Goal: Task Accomplishment & Management: Use online tool/utility

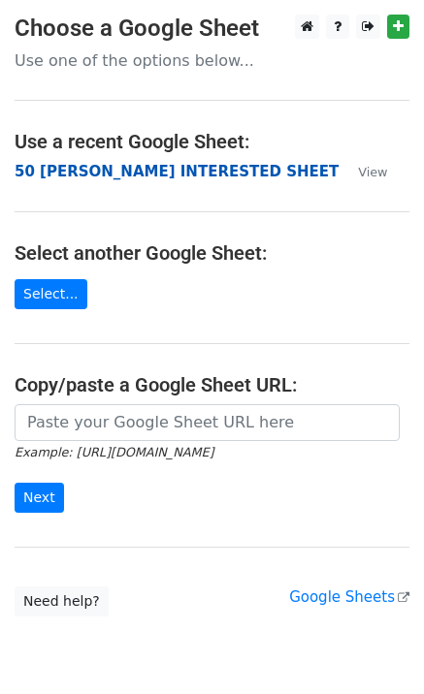
click at [47, 174] on strong "50 KEVIN INTERESTED SHEET" at bounding box center [177, 171] width 324 height 17
click at [144, 176] on strong "50 KEVIN INTERESTED SHEET" at bounding box center [177, 171] width 324 height 17
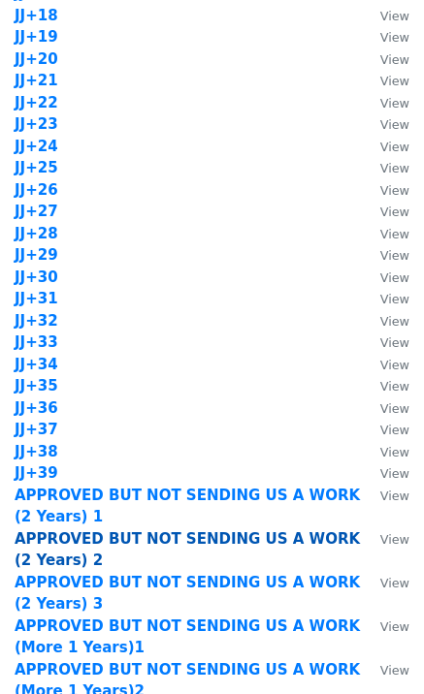
scroll to position [1551, 0]
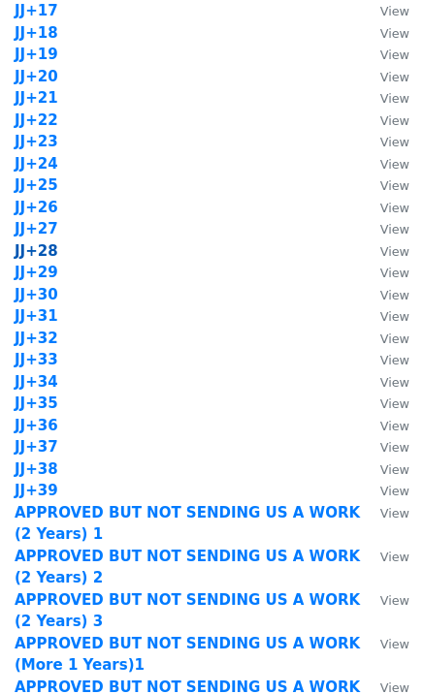
click at [49, 249] on strong "JJ+28" at bounding box center [37, 250] width 44 height 17
click at [45, 252] on strong "JJ+28" at bounding box center [37, 250] width 44 height 17
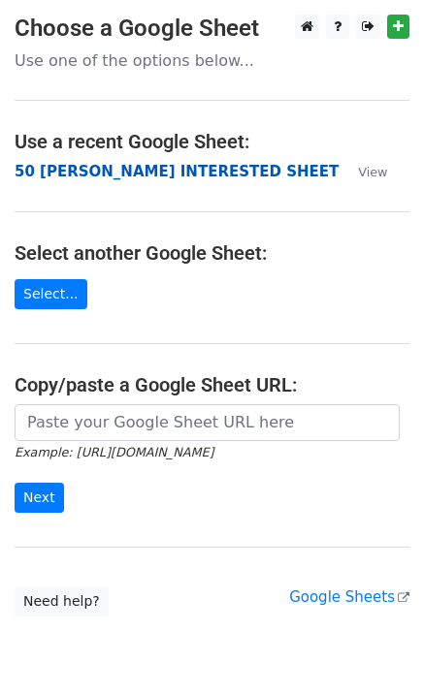
click at [167, 175] on strong "50 [PERSON_NAME] INTERESTED SHEET" at bounding box center [177, 171] width 324 height 17
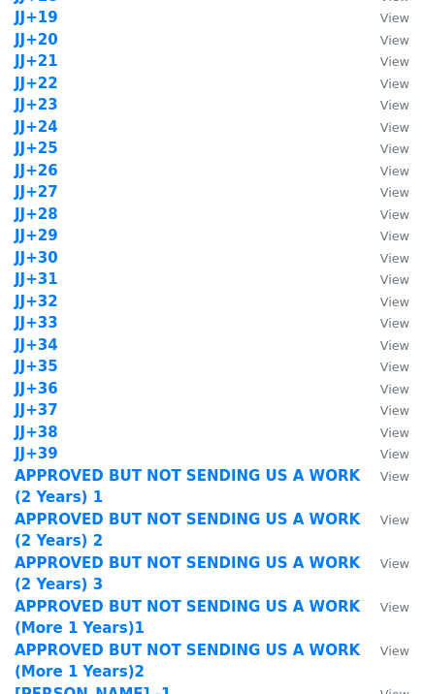
scroll to position [1551, 0]
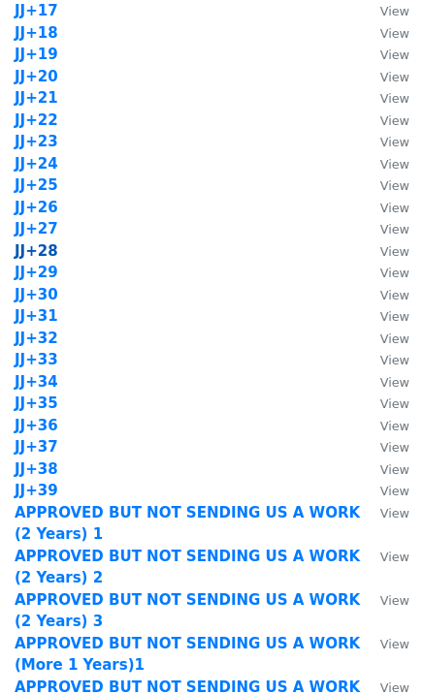
click at [38, 254] on strong "JJ+28" at bounding box center [37, 250] width 44 height 17
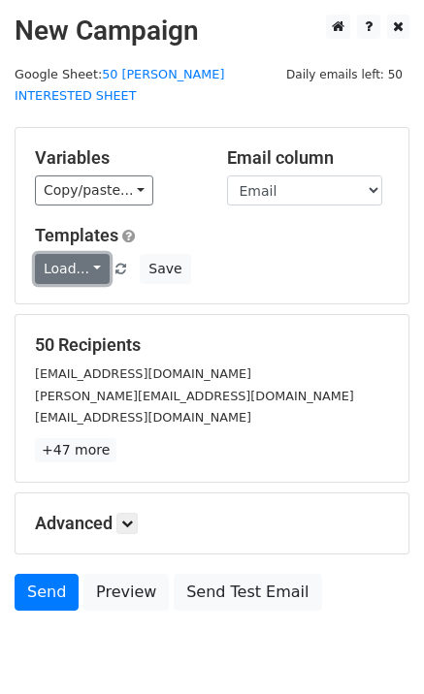
click at [68, 254] on link "Load..." at bounding box center [72, 269] width 75 height 30
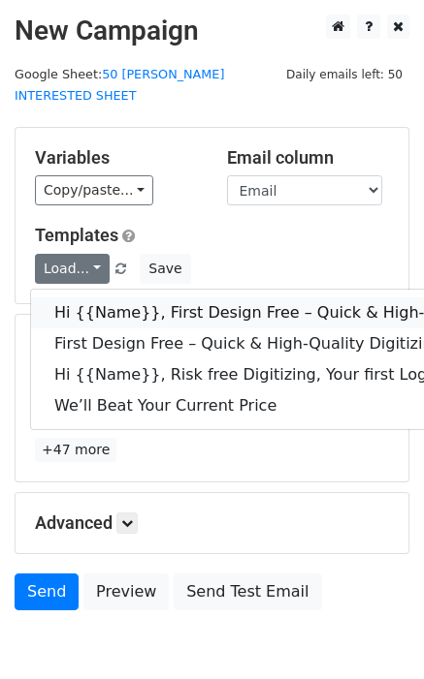
click at [124, 298] on link "Hi {{Name}}, First Design Free – Quick & High-Quality Digitizing!" at bounding box center [309, 313] width 556 height 31
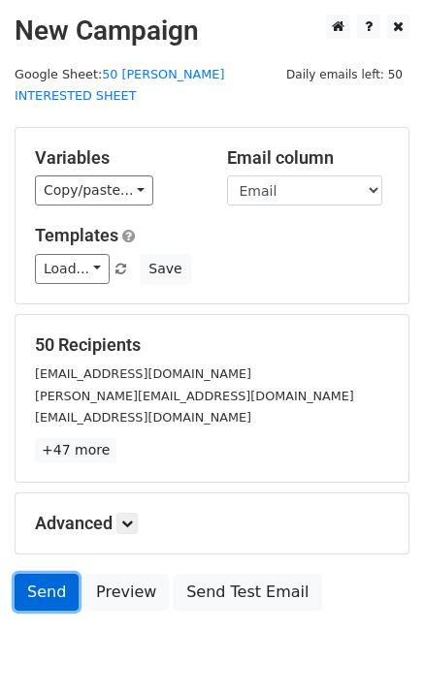
click at [54, 577] on link "Send" at bounding box center [47, 592] width 64 height 37
